Goal: Task Accomplishment & Management: Complete application form

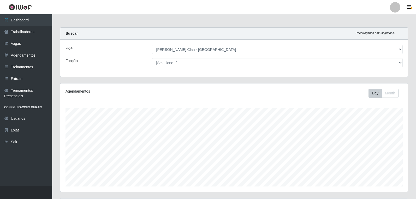
select select "452"
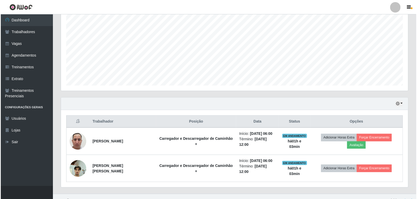
scroll to position [108, 347]
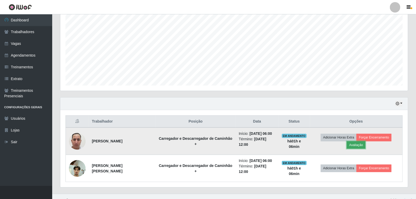
click at [365, 141] on button "Avaliação" at bounding box center [355, 144] width 19 height 7
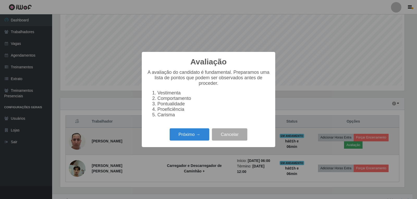
scroll to position [108, 344]
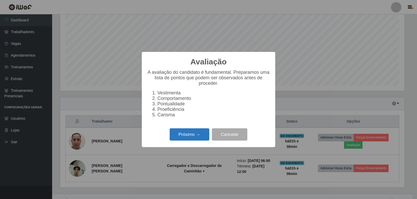
click at [197, 134] on button "Próximo →" at bounding box center [190, 134] width 40 height 12
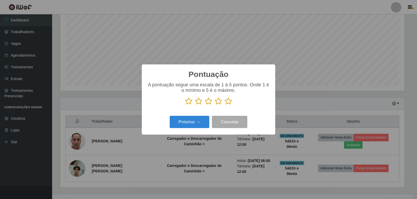
click at [227, 103] on icon at bounding box center [228, 101] width 7 height 8
click at [225, 105] on input "radio" at bounding box center [225, 105] width 0 height 0
click at [200, 124] on button "Próximo →" at bounding box center [190, 122] width 40 height 12
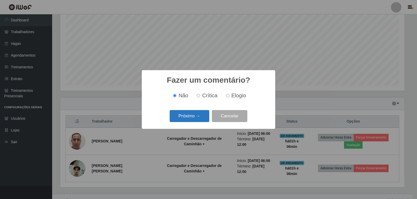
click at [200, 119] on button "Próximo →" at bounding box center [190, 116] width 40 height 12
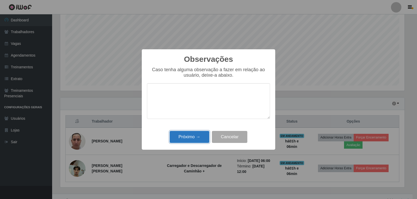
click at [200, 141] on button "Próximo →" at bounding box center [190, 137] width 40 height 12
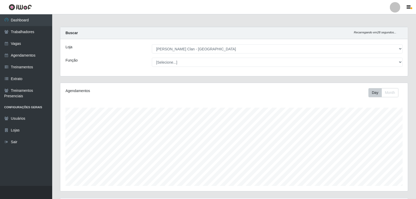
scroll to position [0, 0]
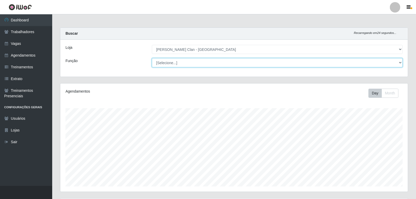
click at [400, 64] on select "[Selecione...] ASG ASG + Carregador e Descarregador de Caminhão Carregador e De…" at bounding box center [277, 62] width 251 height 9
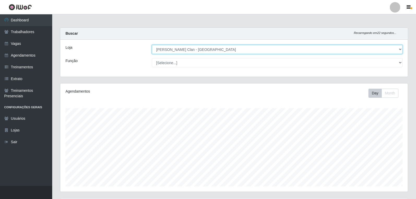
click at [400, 48] on select "[Selecione...] Leite Clan - Bayeux" at bounding box center [277, 49] width 251 height 9
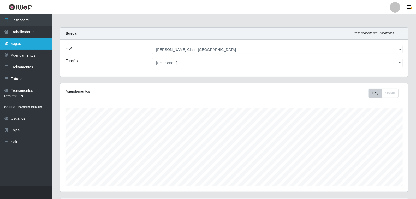
click at [14, 45] on link "Vagas" at bounding box center [26, 44] width 52 height 12
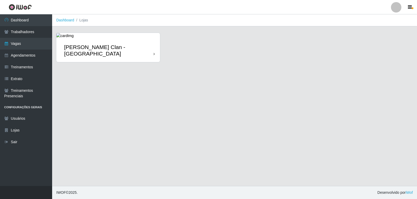
click at [117, 46] on div "[PERSON_NAME] Clan - [GEOGRAPHIC_DATA]" at bounding box center [108, 50] width 104 height 23
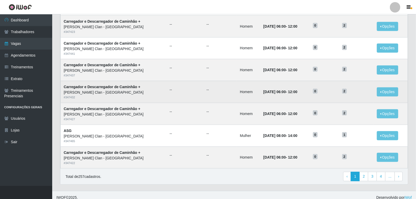
scroll to position [243, 0]
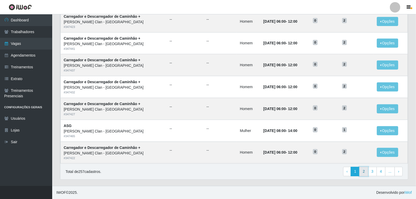
click at [364, 175] on link "2" at bounding box center [363, 171] width 9 height 9
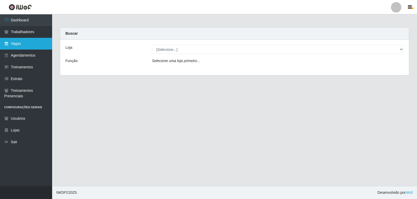
click at [11, 40] on link "Vagas" at bounding box center [26, 44] width 52 height 12
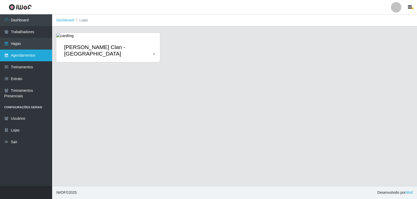
click at [30, 50] on link "Agendamentos" at bounding box center [26, 56] width 52 height 12
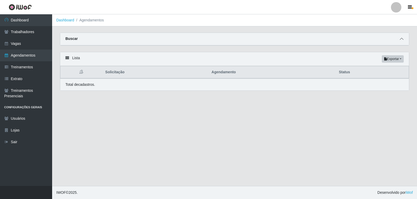
click at [399, 40] on span at bounding box center [402, 39] width 6 height 6
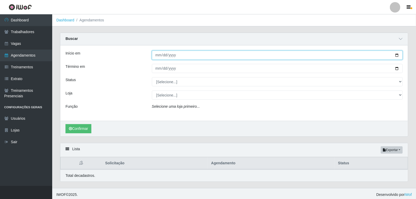
click at [156, 55] on input "Início em" at bounding box center [277, 55] width 251 height 9
type input "2025-10-03"
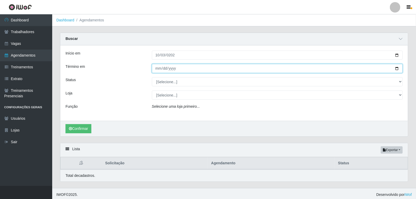
click at [159, 69] on input "Término em" at bounding box center [277, 68] width 251 height 9
type input "0003-10-31"
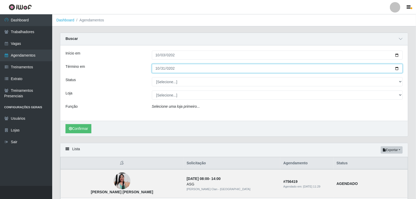
type input "2025-10-31"
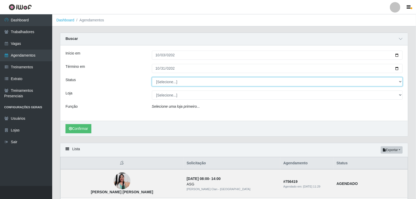
click at [173, 79] on select "[Selecione...] AGENDADO AGUARDANDO LIBERAR EM ANDAMENTO EM REVISÃO FINALIZADO C…" at bounding box center [277, 81] width 251 height 9
select select "AGENDADO"
click at [152, 77] on select "[Selecione...] AGENDADO AGUARDANDO LIBERAR EM ANDAMENTO EM REVISÃO FINALIZADO C…" at bounding box center [277, 81] width 251 height 9
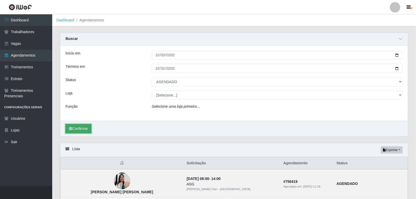
click at [89, 127] on button "Confirmar" at bounding box center [78, 128] width 26 height 9
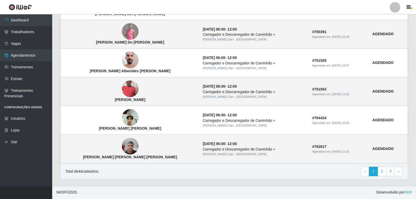
scroll to position [437, 0]
click at [382, 171] on link "2" at bounding box center [381, 171] width 9 height 9
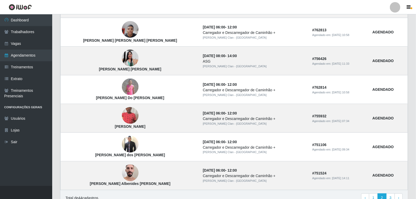
scroll to position [345, 0]
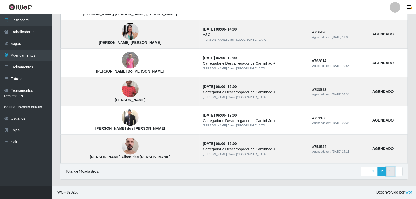
click at [392, 173] on link "3" at bounding box center [390, 171] width 9 height 9
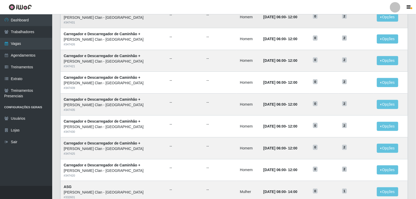
scroll to position [116, 0]
click at [394, 102] on button "Opções" at bounding box center [386, 104] width 21 height 9
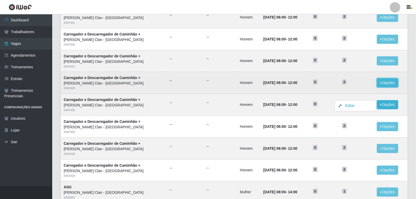
click at [384, 82] on button "Opções" at bounding box center [386, 82] width 21 height 9
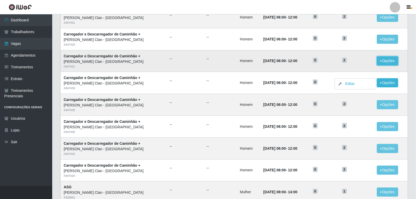
click at [382, 63] on button "Opções" at bounding box center [386, 60] width 21 height 9
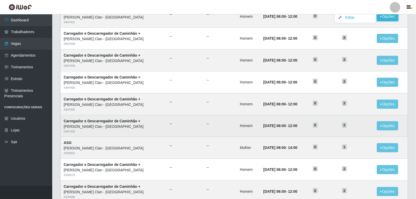
scroll to position [174, 0]
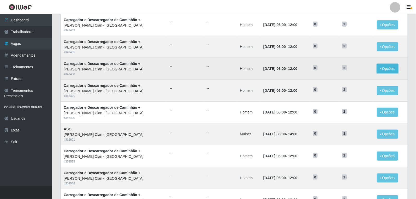
click at [383, 72] on button "Opções" at bounding box center [386, 68] width 21 height 9
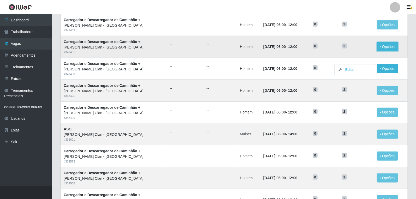
click at [383, 48] on button "Opções" at bounding box center [386, 46] width 21 height 9
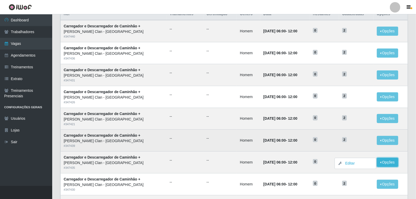
scroll to position [58, 0]
click at [388, 141] on button "Opções" at bounding box center [386, 140] width 21 height 9
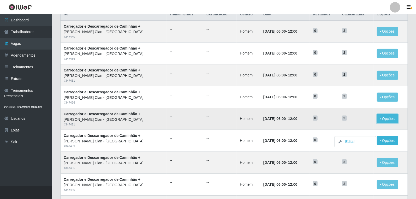
click at [383, 117] on button "Opções" at bounding box center [386, 118] width 21 height 9
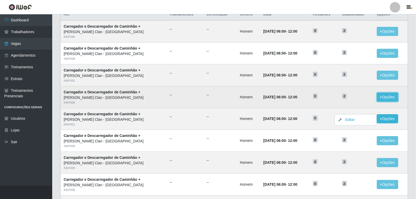
click at [380, 97] on button "Opções" at bounding box center [386, 97] width 21 height 9
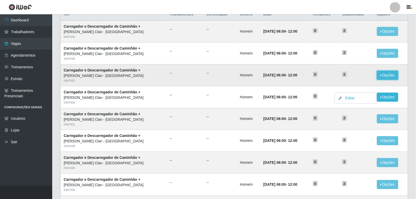
click at [381, 78] on button "Opções" at bounding box center [386, 75] width 21 height 9
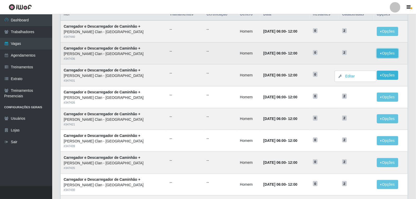
click at [385, 54] on button "Opções" at bounding box center [386, 53] width 21 height 9
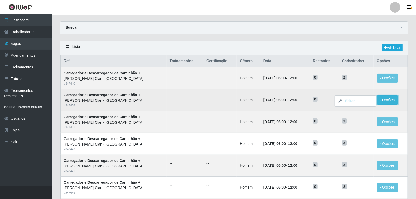
scroll to position [0, 0]
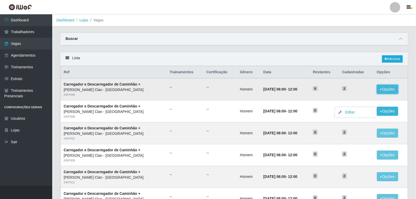
click at [387, 87] on button "Opções" at bounding box center [386, 89] width 21 height 9
drag, startPoint x: 138, startPoint y: 11, endPoint x: 213, endPoint y: 22, distance: 76.4
click at [213, 22] on ol "Dashboard Lojas Vagas" at bounding box center [233, 20] width 363 height 12
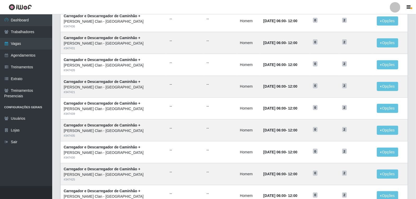
scroll to position [11, 0]
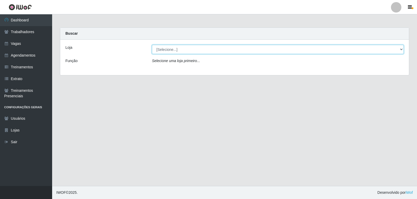
click at [238, 50] on select "[Selecione...] Leite Clan - Bayeux" at bounding box center [278, 49] width 252 height 9
select select "452"
click at [152, 45] on select "[Selecione...] Leite Clan - Bayeux" at bounding box center [278, 49] width 252 height 9
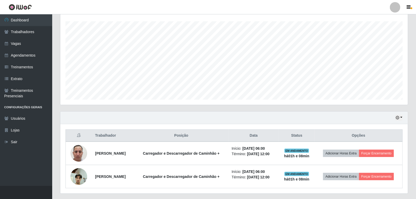
scroll to position [101, 0]
